Goal: Navigation & Orientation: Find specific page/section

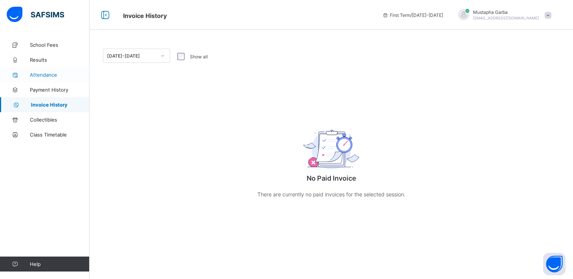
click at [44, 73] on span "Attendance" at bounding box center [60, 75] width 60 height 6
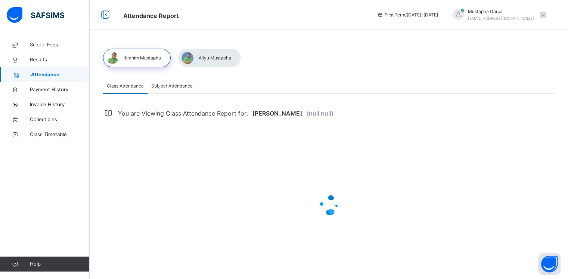
select select "****"
select select "*"
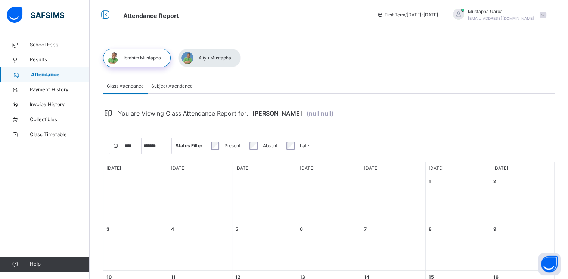
click at [167, 87] on span "Subject Attendance" at bounding box center [171, 86] width 41 height 7
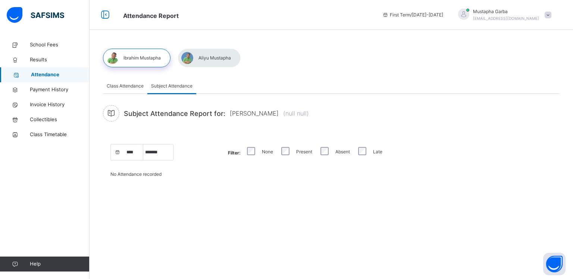
click at [125, 90] on div "Class Attendance" at bounding box center [125, 85] width 44 height 15
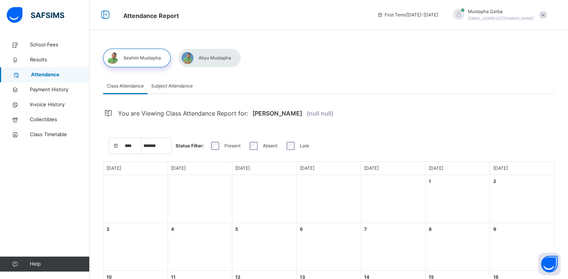
click at [218, 53] on div at bounding box center [209, 58] width 63 height 19
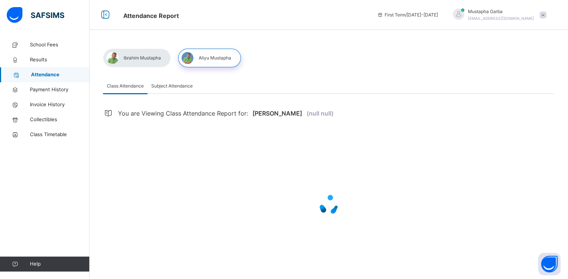
select select "****"
select select "*"
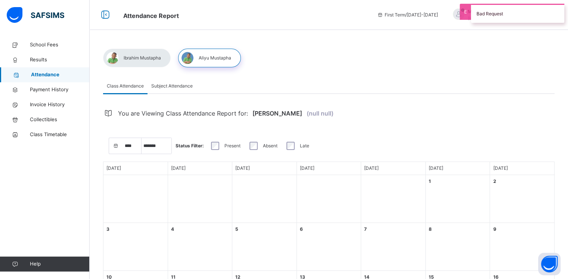
click at [133, 56] on div at bounding box center [137, 58] width 68 height 19
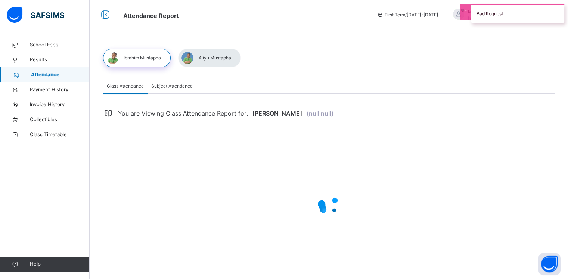
select select "****"
select select "*"
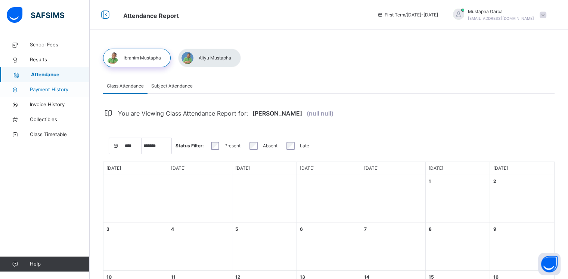
click at [50, 88] on span "Payment History" at bounding box center [60, 89] width 60 height 7
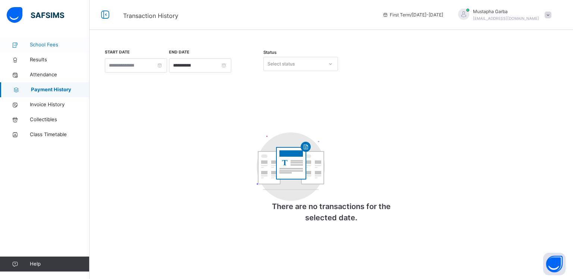
click at [49, 43] on span "School Fees" at bounding box center [60, 44] width 60 height 7
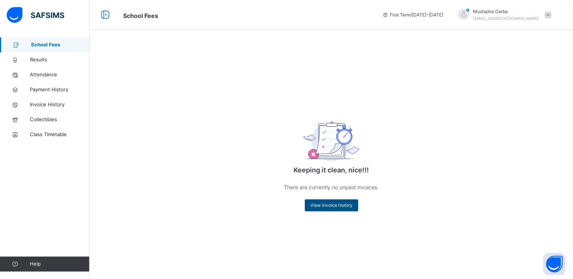
click at [334, 207] on span "View invoice history" at bounding box center [332, 205] width 42 height 7
click at [38, 63] on span "Results" at bounding box center [60, 59] width 60 height 7
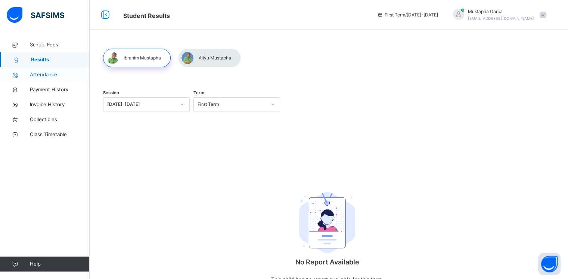
click at [43, 75] on span "Attendance" at bounding box center [60, 74] width 60 height 7
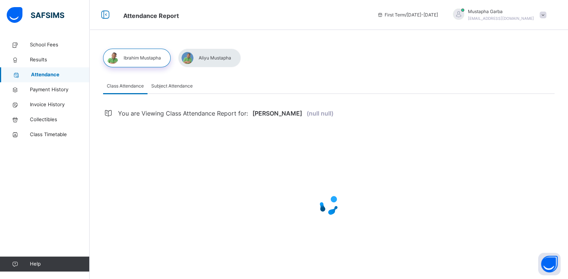
select select "****"
select select "*"
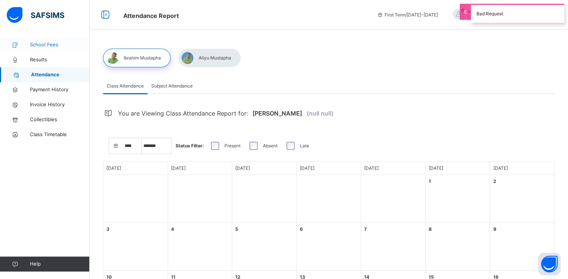
click at [41, 45] on span "School Fees" at bounding box center [60, 44] width 60 height 7
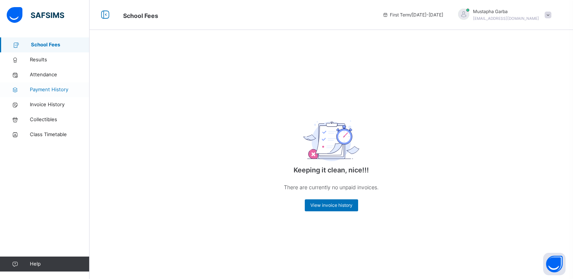
click at [43, 88] on span "Payment History" at bounding box center [60, 89] width 60 height 7
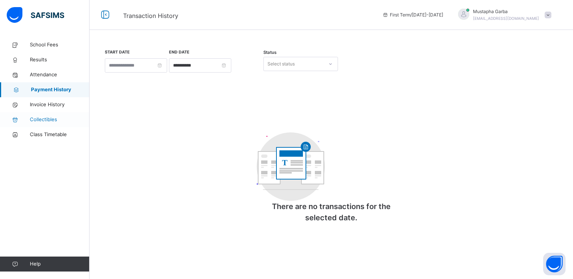
click at [41, 119] on span "Collectibles" at bounding box center [60, 119] width 60 height 7
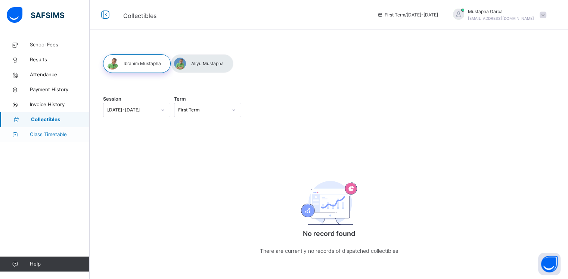
click at [38, 135] on span "Class Timetable" at bounding box center [60, 134] width 60 height 7
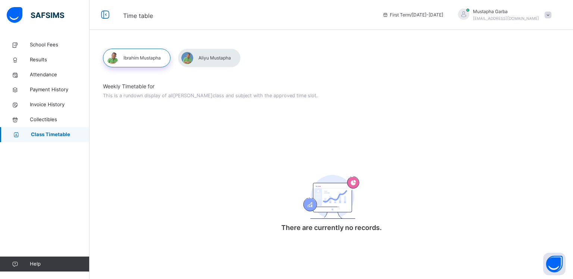
click at [550, 14] on span at bounding box center [548, 15] width 7 height 7
click at [437, 57] on div "Weekly Timetable for This is a rundown display of all Ibrahim Mustapha class an…" at bounding box center [332, 145] width 484 height 217
click at [545, 13] on span at bounding box center [548, 15] width 7 height 7
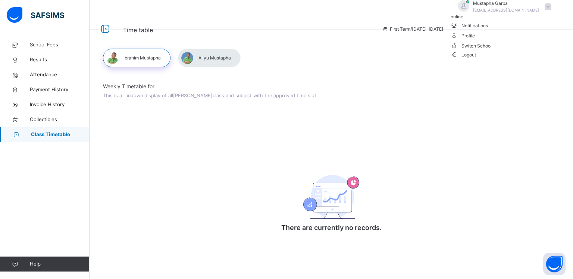
click at [519, 50] on span "Switch School" at bounding box center [503, 45] width 105 height 10
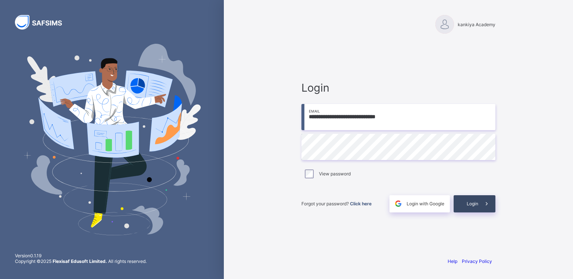
click at [478, 202] on span "Login" at bounding box center [473, 203] width 12 height 6
click at [422, 118] on input "**********" at bounding box center [399, 117] width 194 height 26
type input "**********"
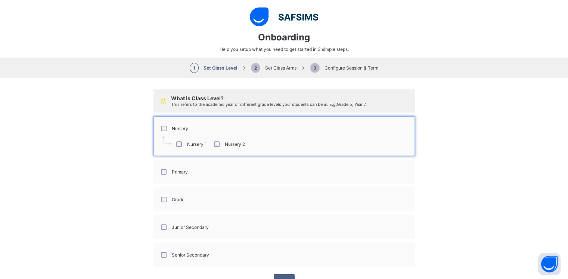
click at [162, 175] on div "Primary" at bounding box center [174, 172] width 32 height 16
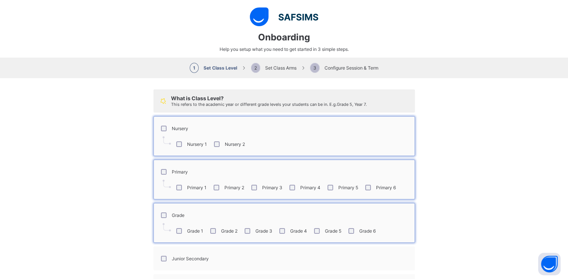
scroll to position [57, 0]
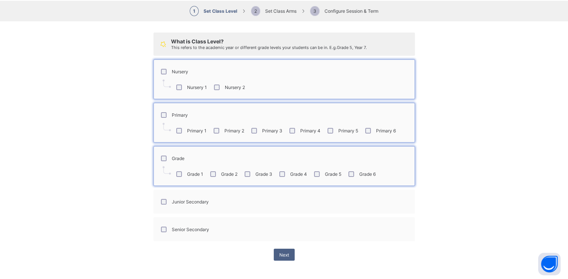
click at [163, 203] on div "Junior Secondary" at bounding box center [183, 202] width 49 height 6
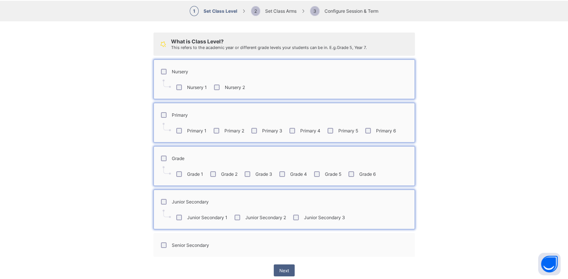
click at [164, 244] on div "Senior Secondary" at bounding box center [184, 245] width 50 height 6
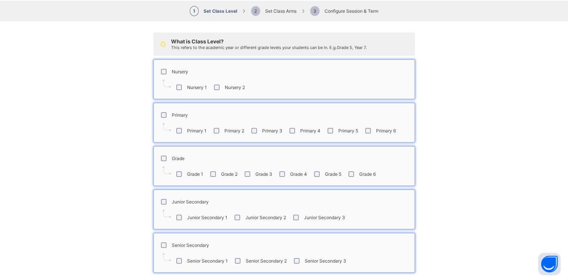
scroll to position [88, 0]
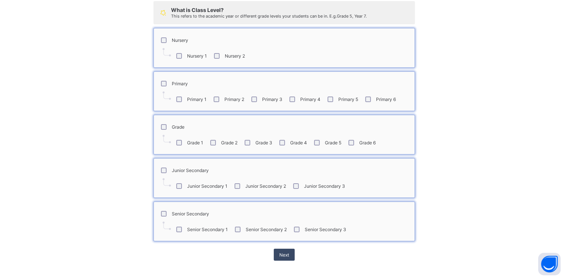
click at [282, 258] on div "Next" at bounding box center [284, 254] width 21 height 12
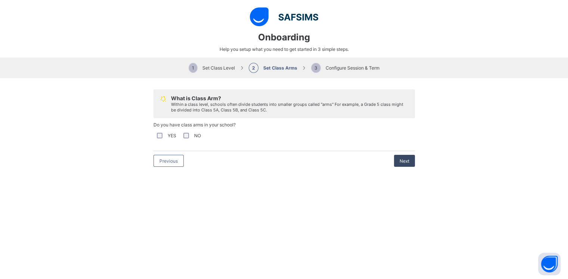
click at [402, 162] on span "Next" at bounding box center [404, 161] width 10 height 6
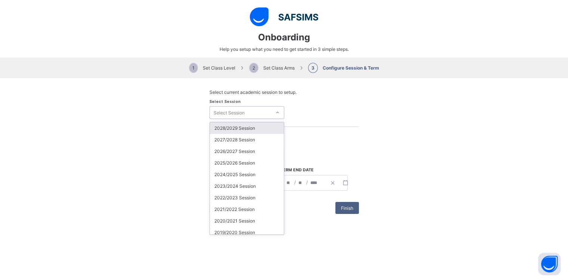
click at [272, 111] on div at bounding box center [277, 112] width 11 height 10
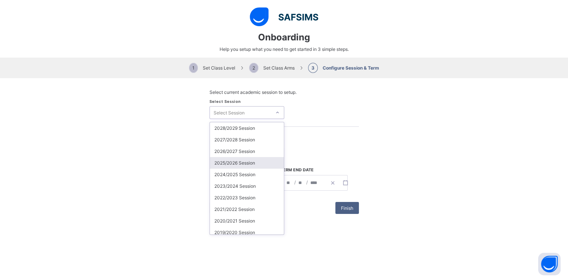
click at [234, 165] on div "2025/2026 Session" at bounding box center [247, 163] width 74 height 12
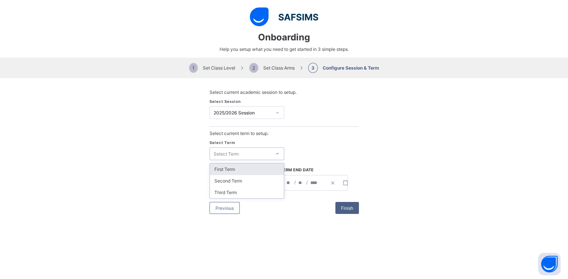
click at [229, 152] on div "Select Term" at bounding box center [226, 153] width 25 height 13
click at [223, 168] on div "First Term" at bounding box center [247, 169] width 74 height 12
click at [347, 207] on span "Finish" at bounding box center [347, 208] width 12 height 6
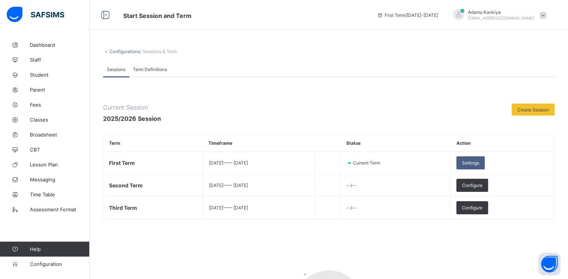
click at [149, 68] on span "Term Definitions" at bounding box center [150, 69] width 34 height 6
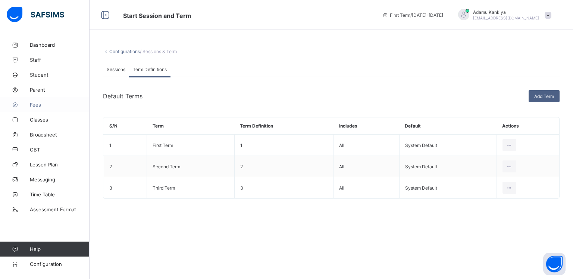
click at [39, 108] on link "Fees" at bounding box center [45, 104] width 90 height 15
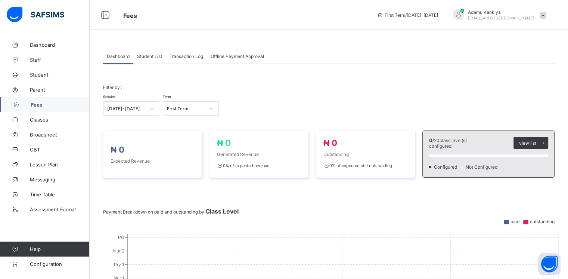
click at [186, 56] on span "Transaction Log" at bounding box center [186, 56] width 34 height 6
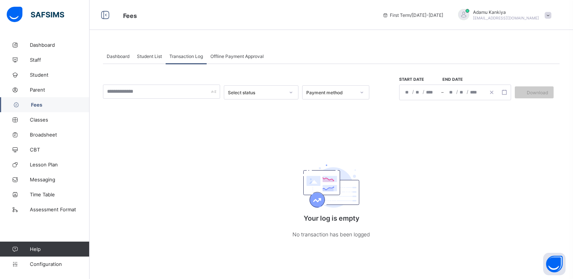
click at [150, 57] on span "Student List" at bounding box center [149, 56] width 25 height 6
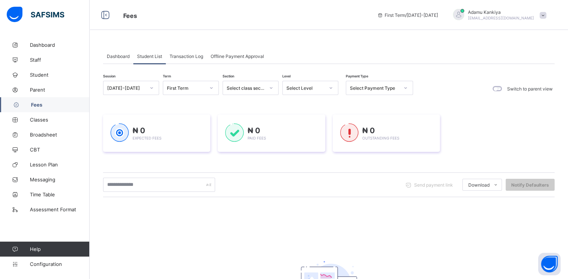
click at [119, 57] on span "Dashboard" at bounding box center [118, 56] width 23 height 6
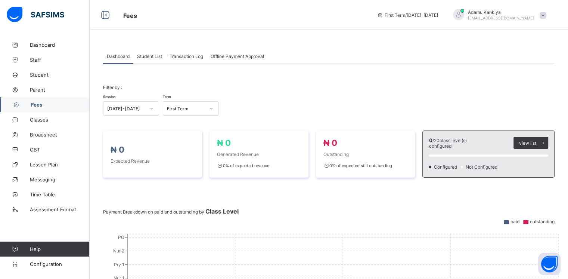
click at [147, 58] on span "Student List" at bounding box center [149, 56] width 25 height 6
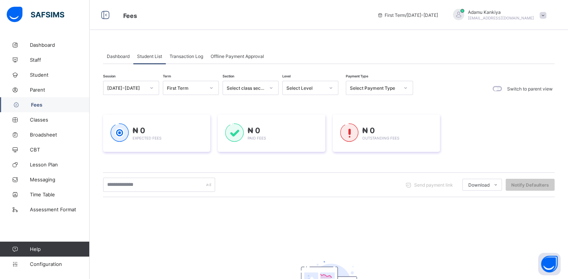
click at [193, 57] on span "Transaction Log" at bounding box center [186, 56] width 34 height 6
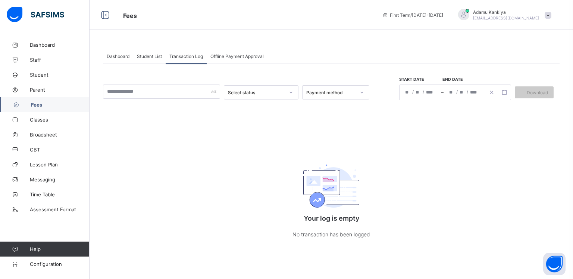
click at [236, 59] on span "Offline Payment Approval" at bounding box center [237, 56] width 53 height 6
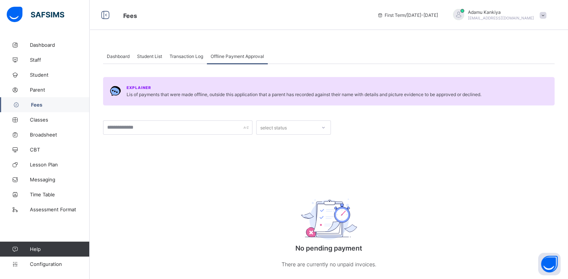
click at [187, 56] on span "Transaction Log" at bounding box center [186, 56] width 34 height 6
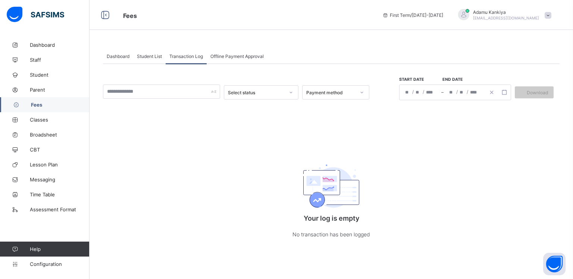
click at [144, 57] on span "Student List" at bounding box center [149, 56] width 25 height 6
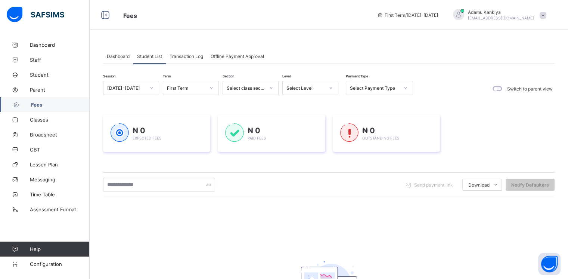
click at [115, 56] on span "Dashboard" at bounding box center [118, 56] width 23 height 6
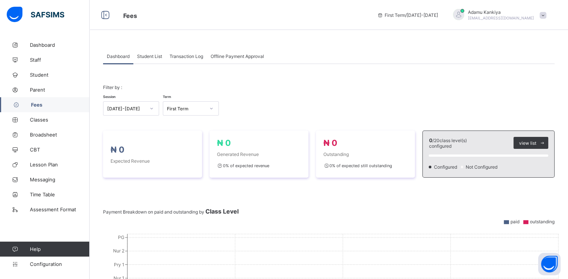
click at [164, 54] on div "Student List" at bounding box center [149, 56] width 32 height 15
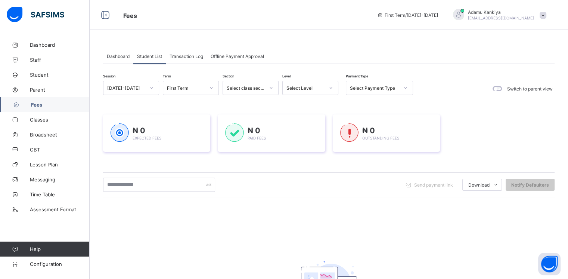
click at [192, 55] on span "Transaction Log" at bounding box center [186, 56] width 34 height 6
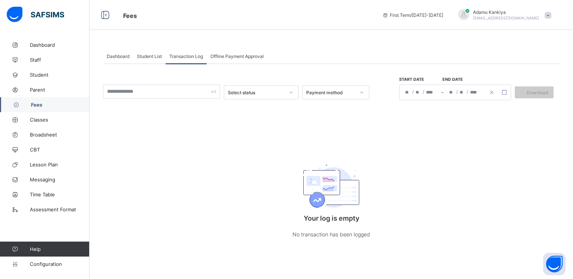
click at [234, 53] on span "Offline Payment Approval" at bounding box center [237, 56] width 53 height 6
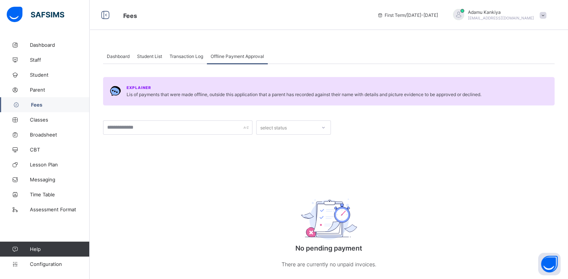
click at [123, 57] on span "Dashboard" at bounding box center [118, 56] width 23 height 6
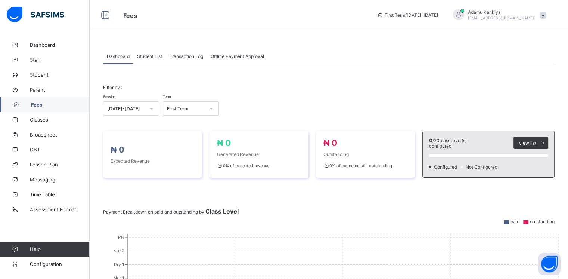
click at [150, 57] on span "Student List" at bounding box center [149, 56] width 25 height 6
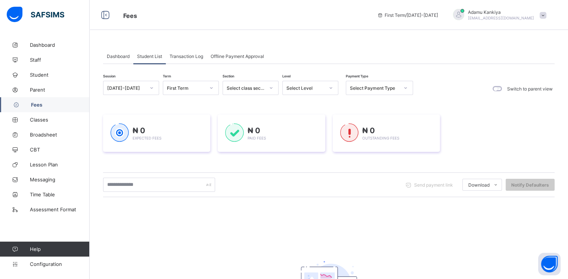
click at [188, 54] on span "Transaction Log" at bounding box center [186, 56] width 34 height 6
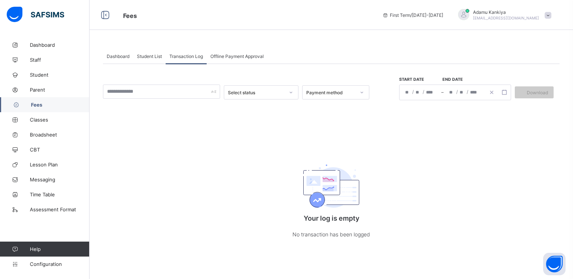
click at [118, 56] on span "Dashboard" at bounding box center [118, 56] width 23 height 6
